Goal: Information Seeking & Learning: Learn about a topic

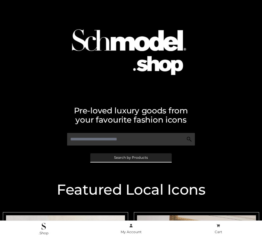
click at [131, 157] on span "Search by Products" at bounding box center [131, 157] width 34 height 3
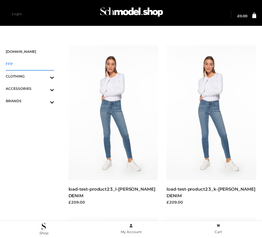
click at [30, 64] on span "FFP" at bounding box center [30, 64] width 48 height 7
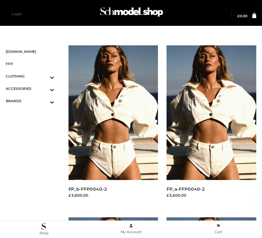
scroll to position [827, 0]
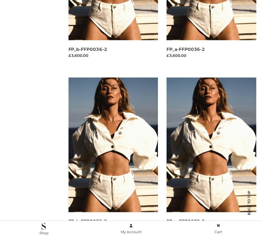
click at [211, 157] on img at bounding box center [212, 144] width 90 height 135
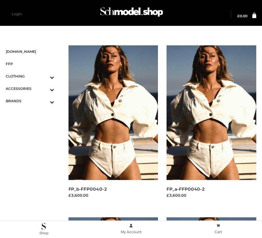
scroll to position [484, 0]
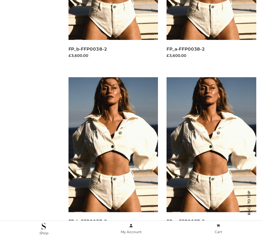
click at [113, 157] on img at bounding box center [114, 144] width 90 height 135
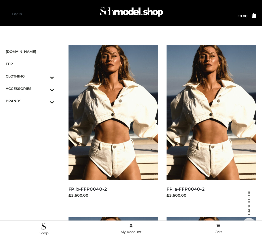
scroll to position [655, 0]
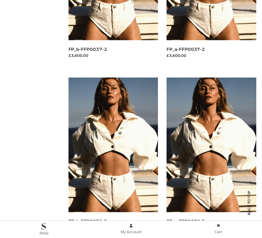
click at [113, 157] on img at bounding box center [114, 144] width 90 height 135
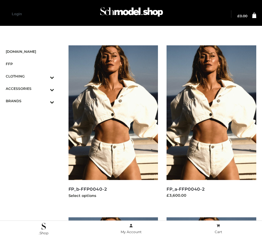
click at [113, 125] on img at bounding box center [114, 112] width 90 height 135
click at [44, 101] on icon "Toggle Submenu" at bounding box center [22, 102] width 64 height 7
click at [33, 113] on span "OPP SWIMWEAR" at bounding box center [32, 113] width 43 height 7
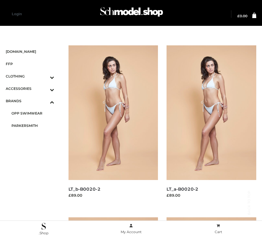
scroll to position [311, 0]
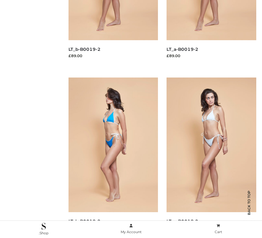
click at [113, 157] on img at bounding box center [114, 144] width 90 height 135
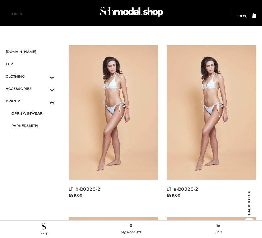
scroll to position [484, 0]
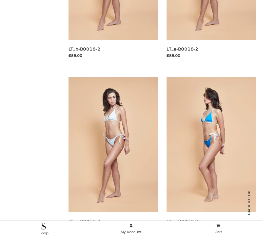
click at [211, 157] on img at bounding box center [212, 144] width 90 height 135
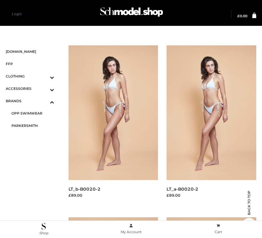
scroll to position [655, 0]
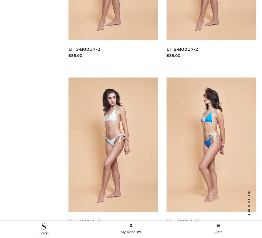
click at [211, 157] on img at bounding box center [212, 144] width 90 height 135
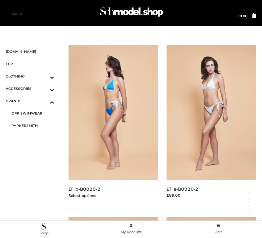
click at [113, 125] on img at bounding box center [114, 112] width 90 height 135
